Goal: Information Seeking & Learning: Learn about a topic

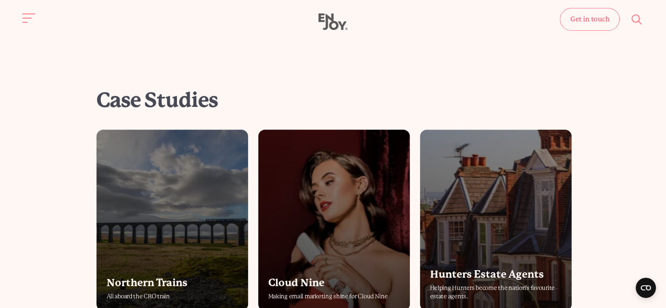
scroll to position [1316, 0]
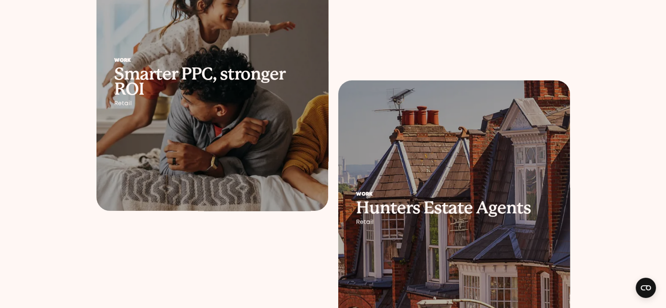
scroll to position [263, 0]
